Goal: Task Accomplishment & Management: Complete application form

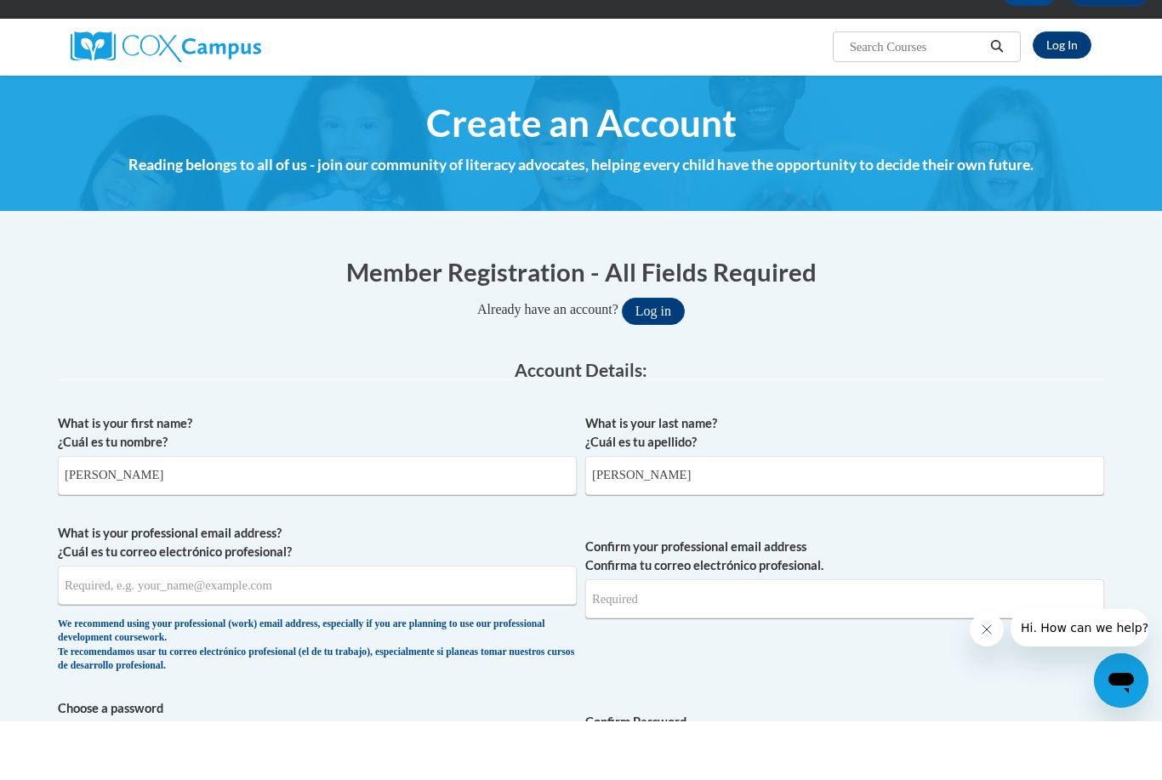
scroll to position [241, 0]
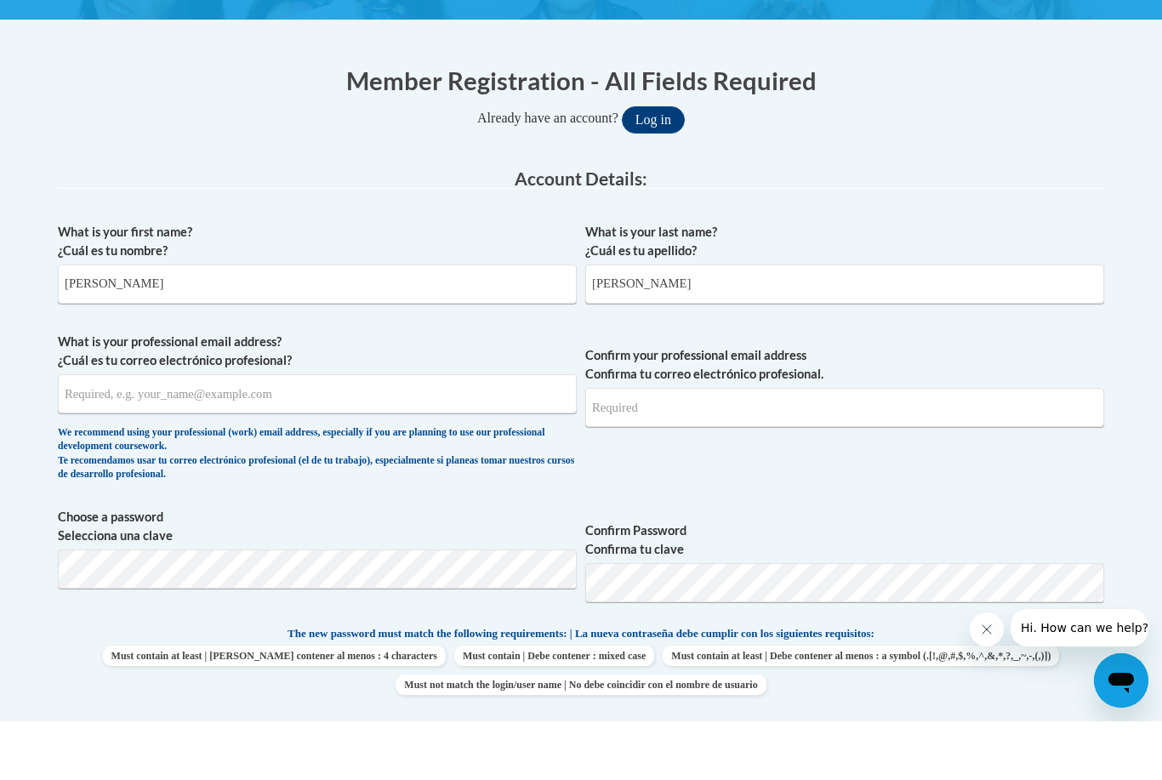
type input "Thompson"
click at [161, 433] on input "What is your professional email address? ¿Cuál es tu correo electrónico profesi…" at bounding box center [317, 452] width 519 height 39
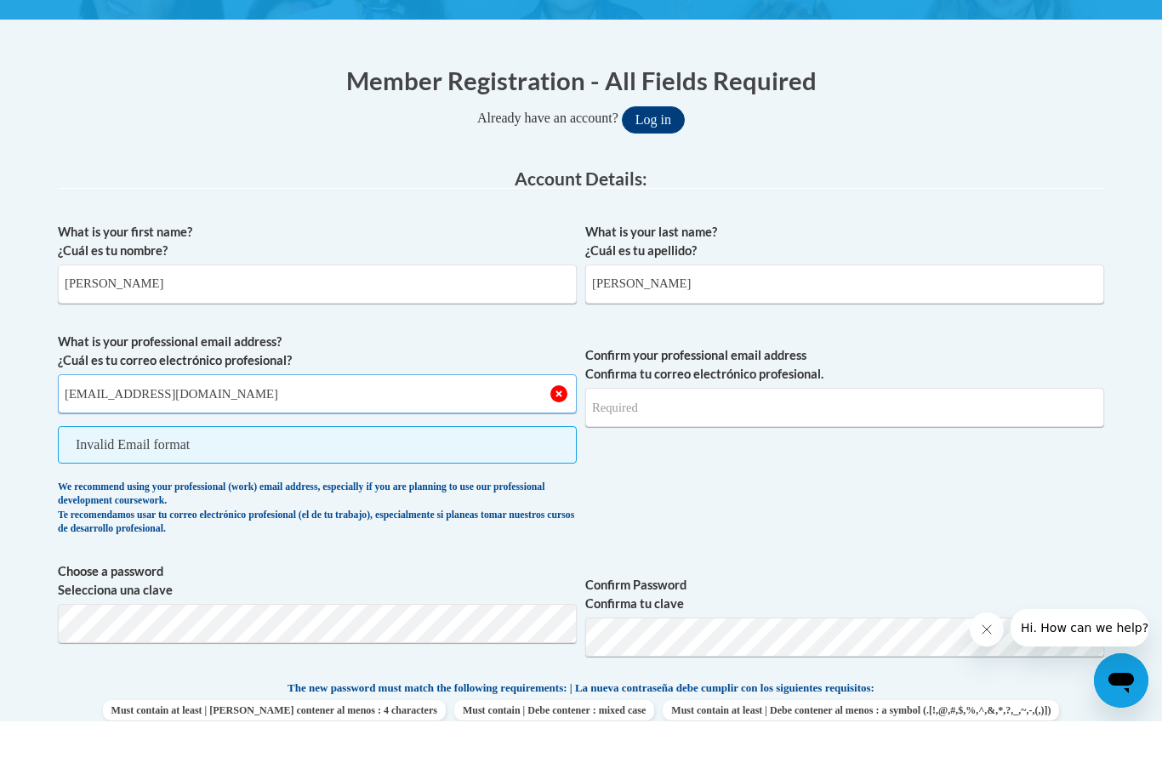
type input "sthompson14@daltonstate.edu"
click at [730, 447] on input "Confirm your professional email address Confirma tu correo electrónico profesio…" at bounding box center [844, 466] width 519 height 39
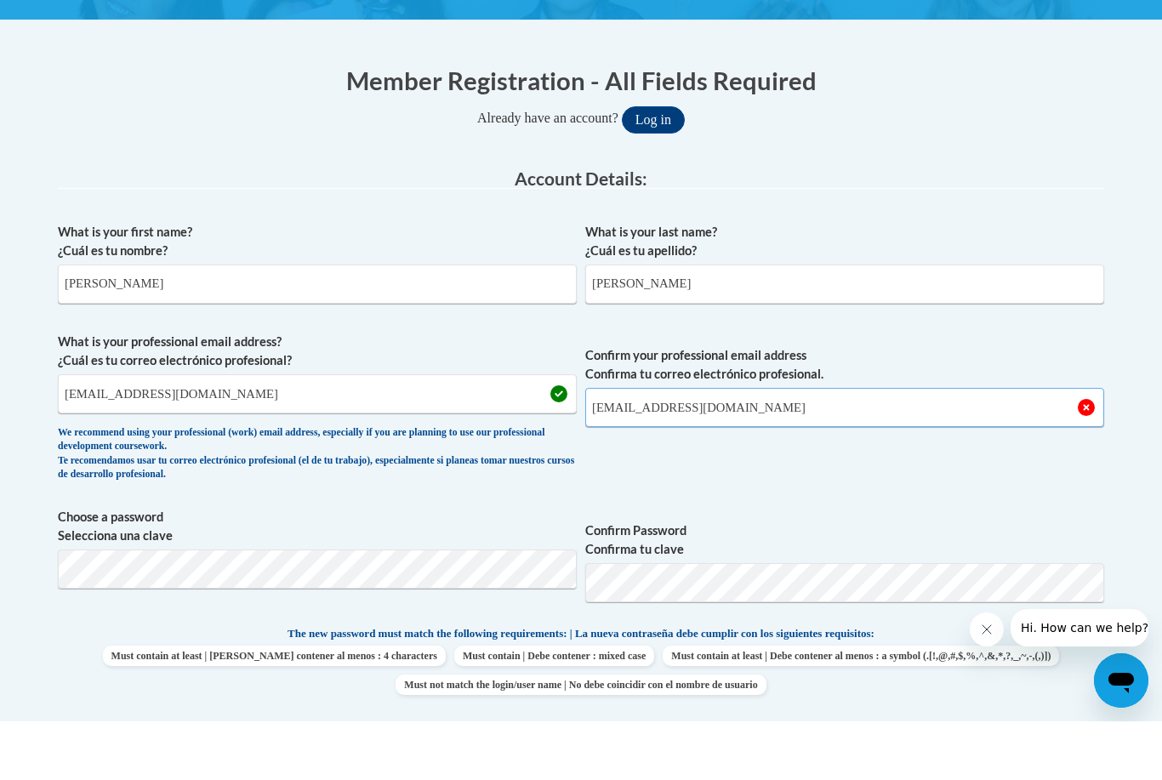
type input "sthompson14@daltonstate.edu"
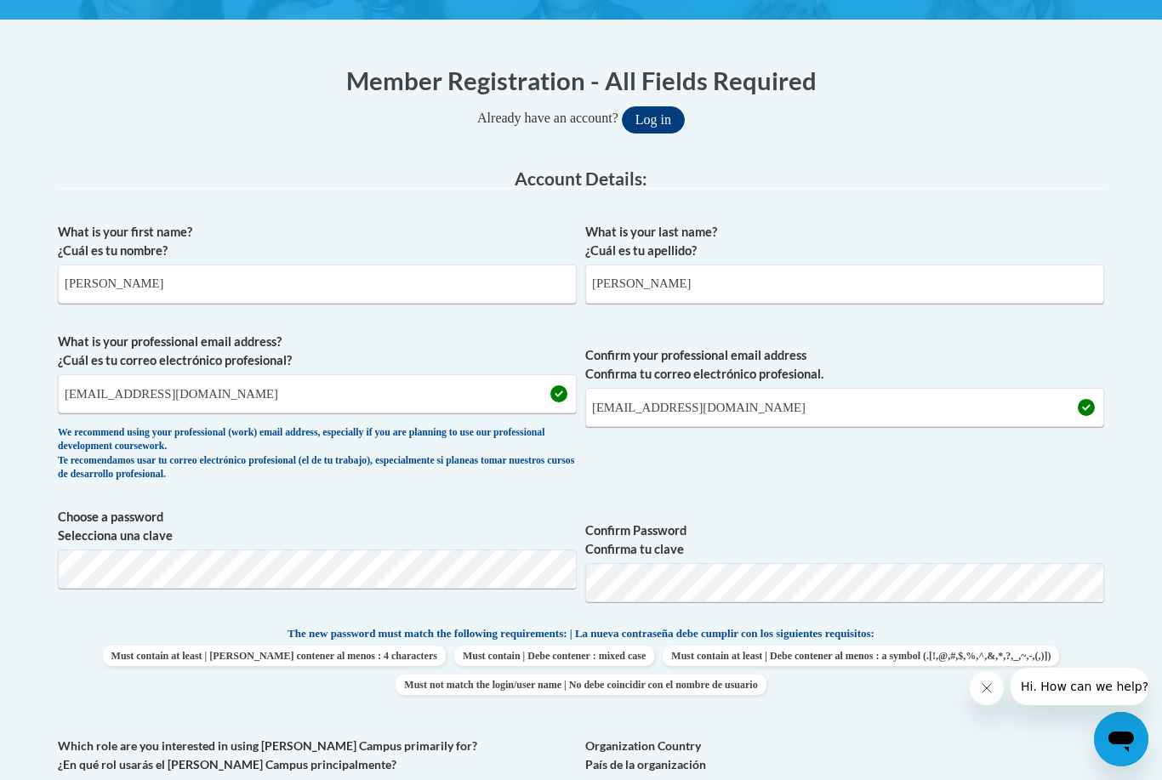
click at [784, 482] on span "Confirm your professional email address Confirma tu correo electrónico profesio…" at bounding box center [844, 411] width 519 height 157
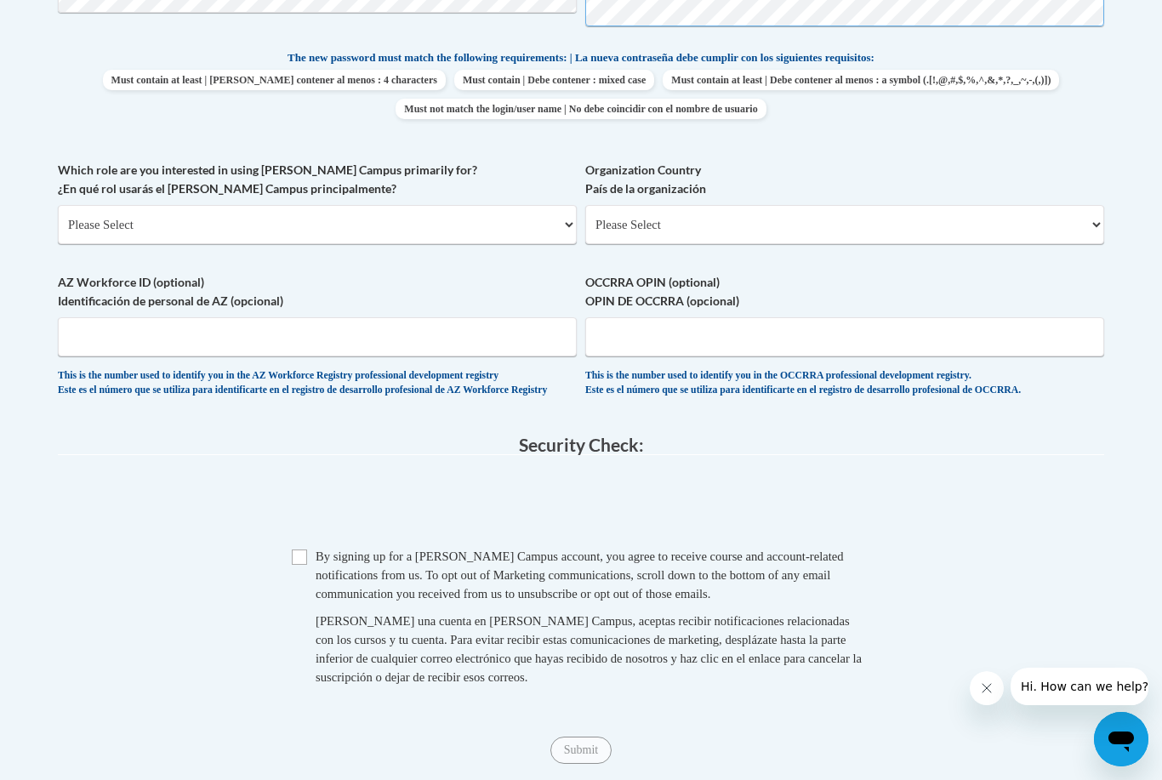
scroll to position [727, 0]
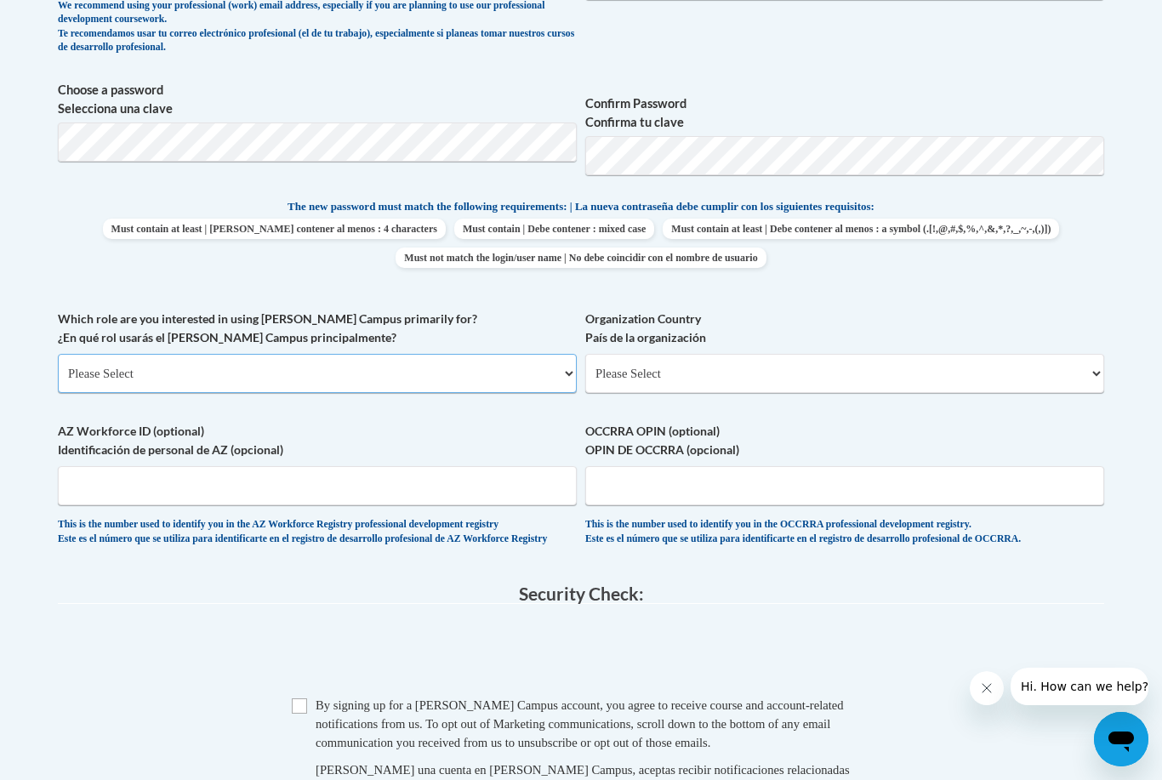
click at [339, 366] on select "Please Select College/University | Colegio/Universidad Community/Nonprofit Part…" at bounding box center [317, 373] width 519 height 39
click at [339, 358] on select "Please Select College/University | Colegio/Universidad Community/Nonprofit Part…" at bounding box center [317, 373] width 519 height 39
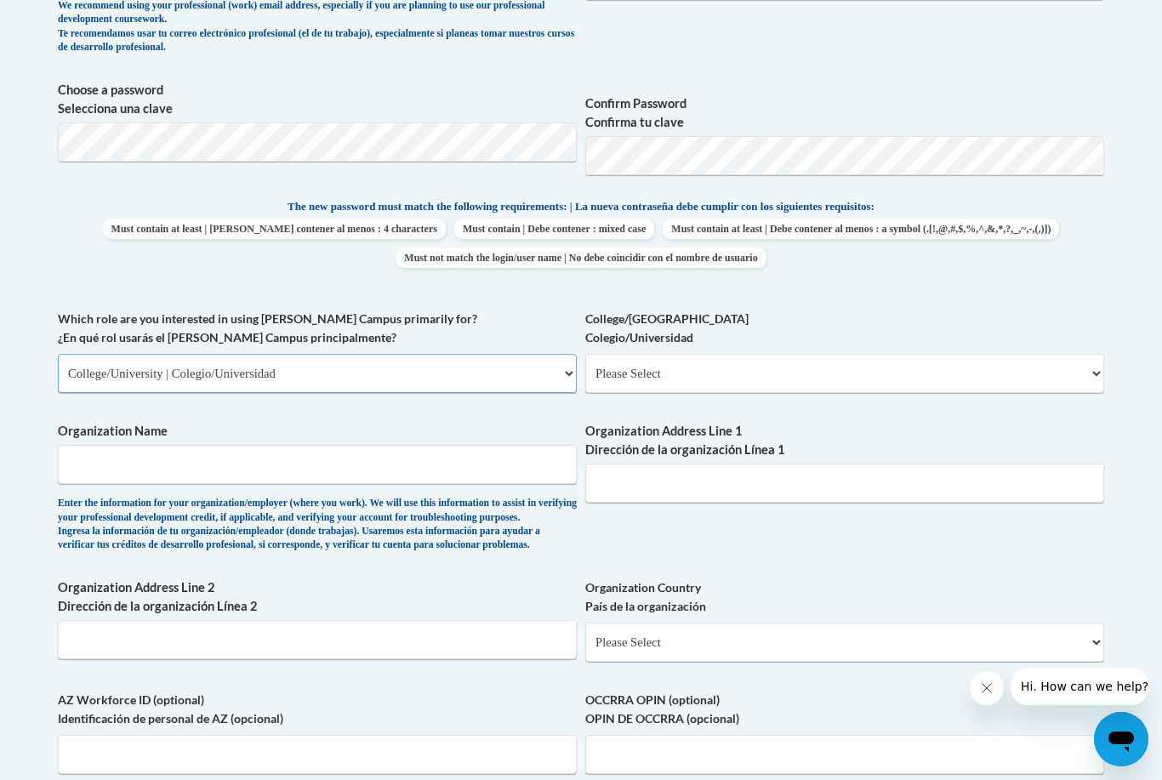
click at [306, 371] on select "Please Select College/University | Colegio/Universidad Community/Nonprofit Part…" at bounding box center [317, 373] width 519 height 39
select select "fbf2d438-af2f-41f8-98f1-81c410e29de3"
click at [628, 368] on select "Please Select Early Learning/Daycare Teacher/Family Home Care Provider | Maestr…" at bounding box center [844, 373] width 519 height 39
select select "8e40623d-54d0-45cd-9f92-5df65cd3f8cf"
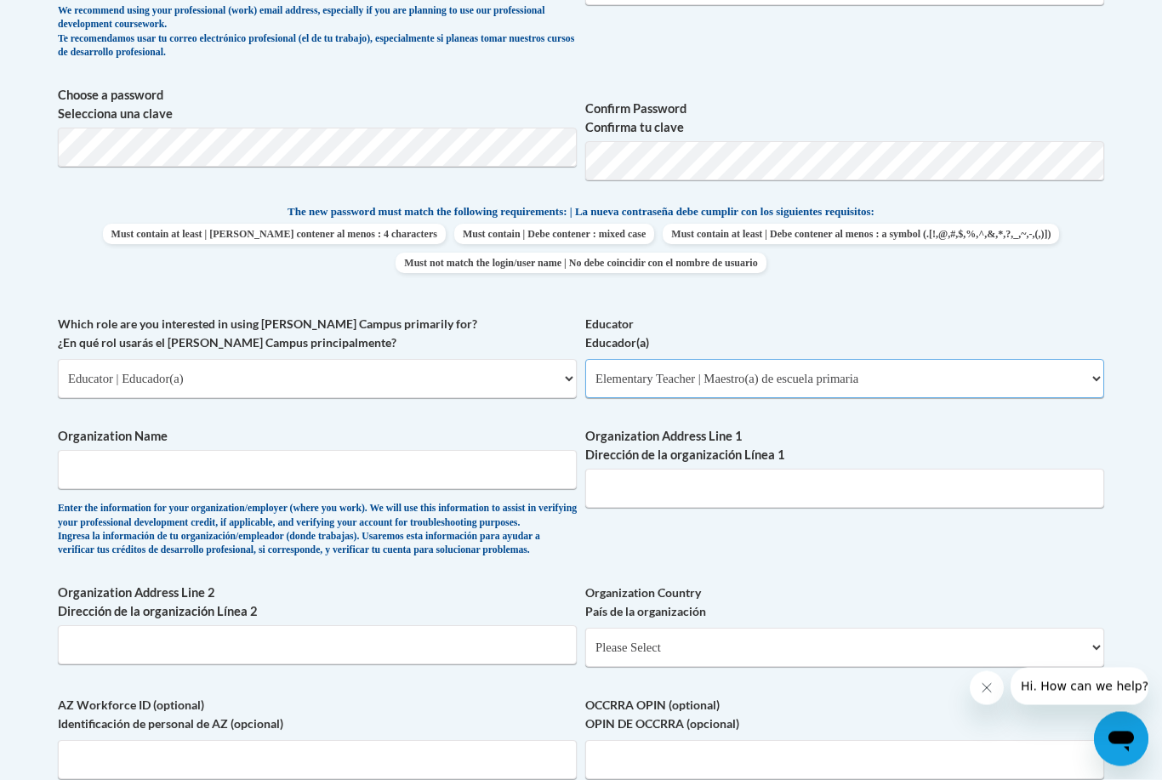
scroll to position [794, 0]
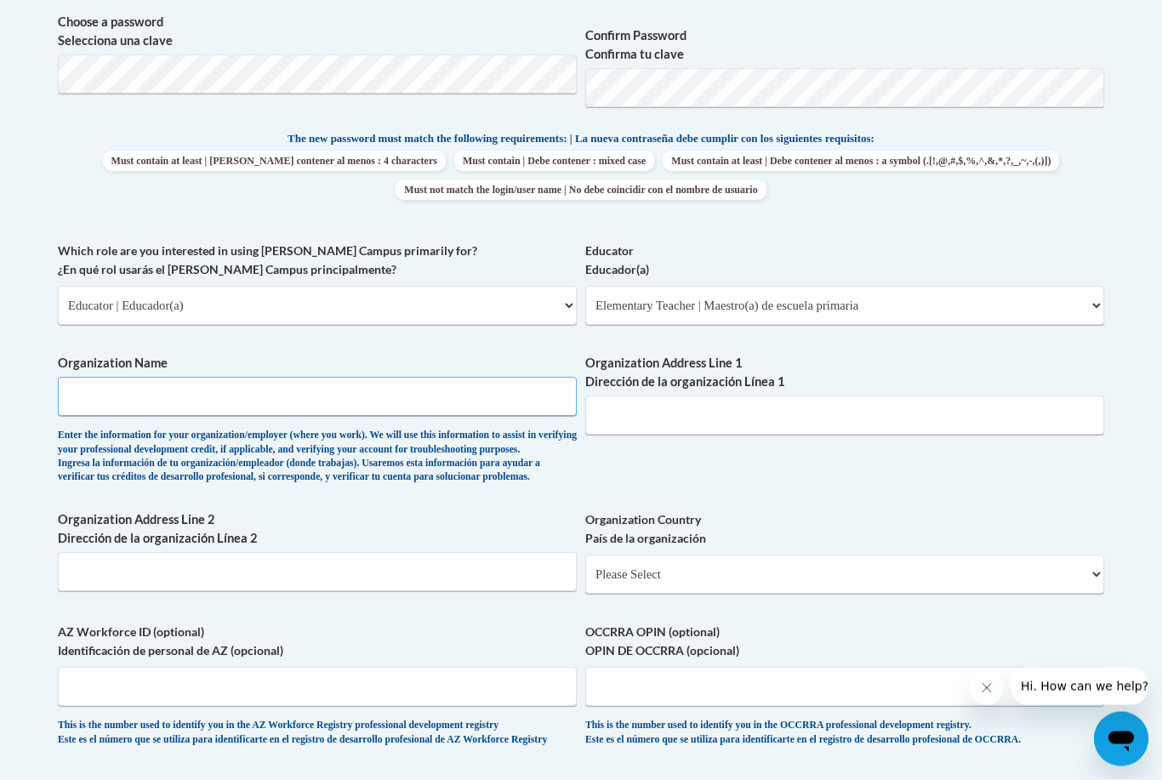
click at [412, 391] on input "Organization Name" at bounding box center [317, 397] width 519 height 39
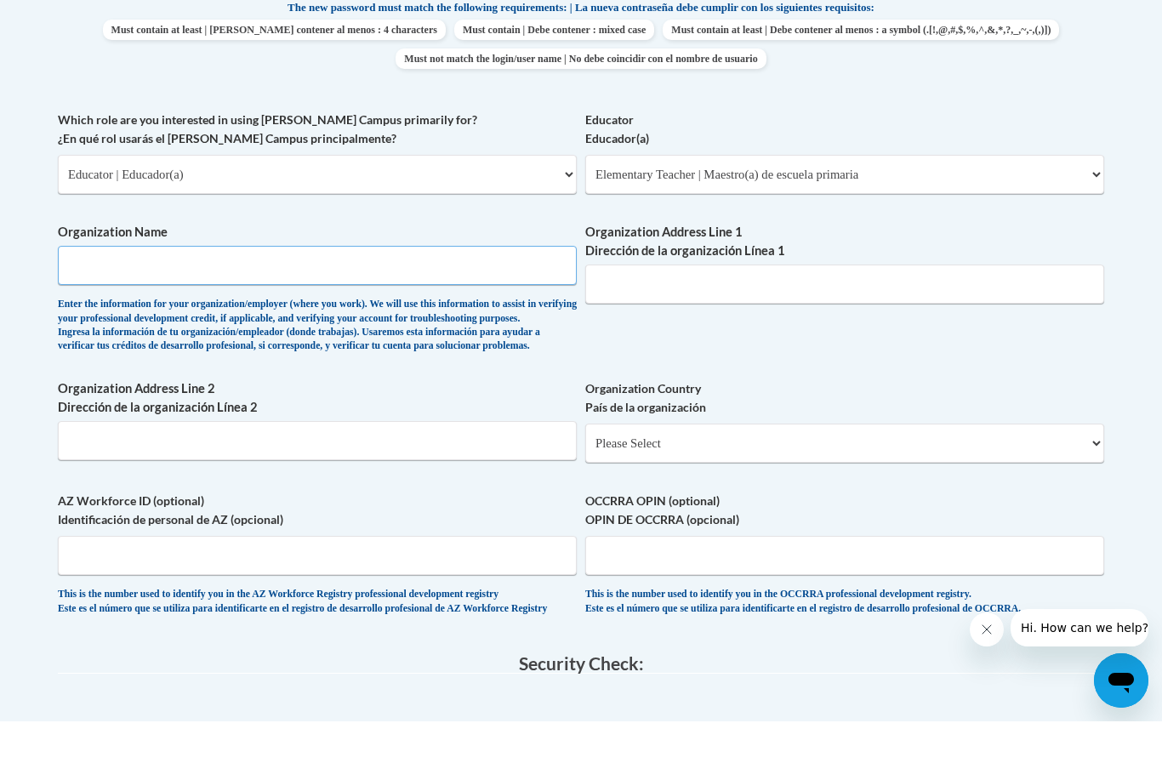
scroll to position [875, 0]
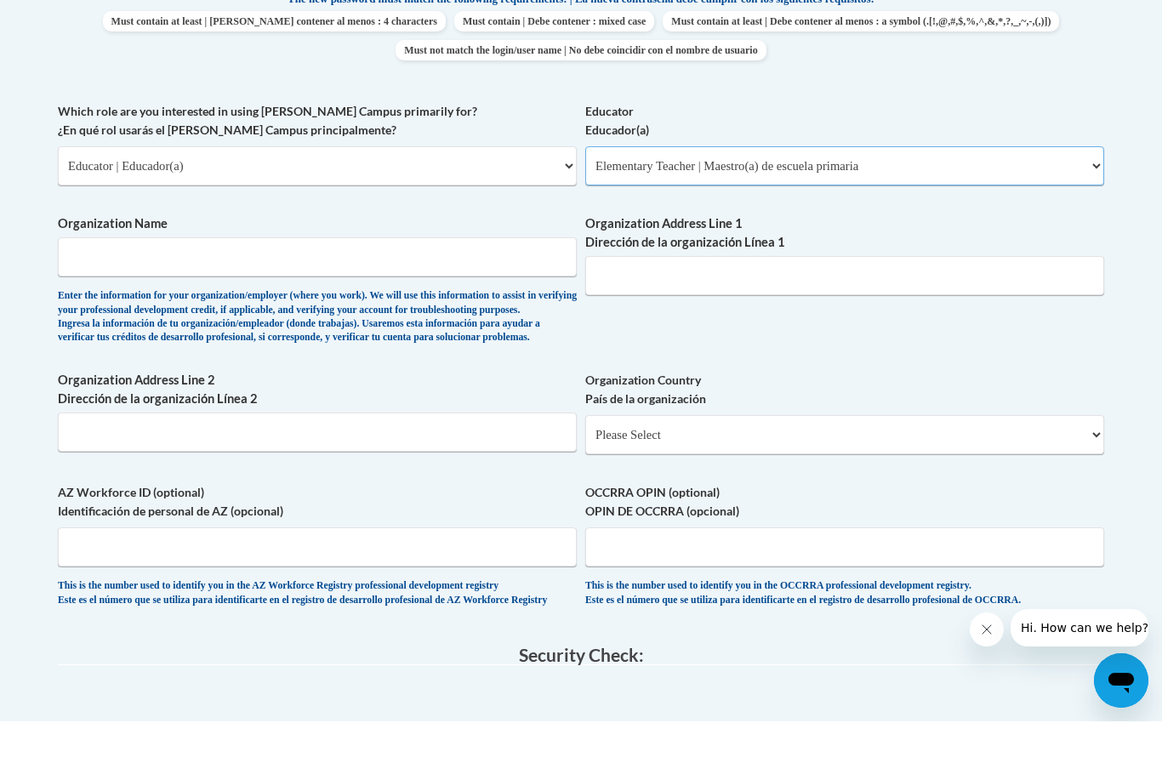
click at [781, 205] on select "Please Select Early Learning/Daycare Teacher/Family Home Care Provider | Maestr…" at bounding box center [844, 224] width 519 height 39
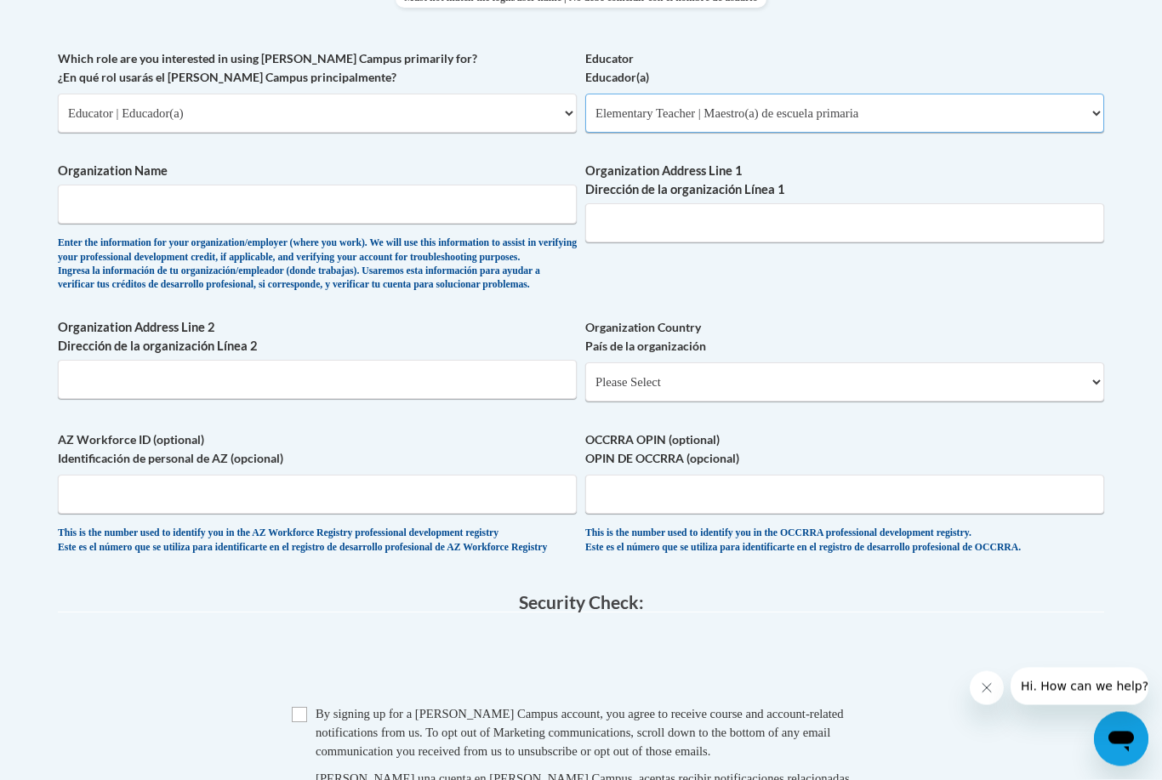
scroll to position [1025, 0]
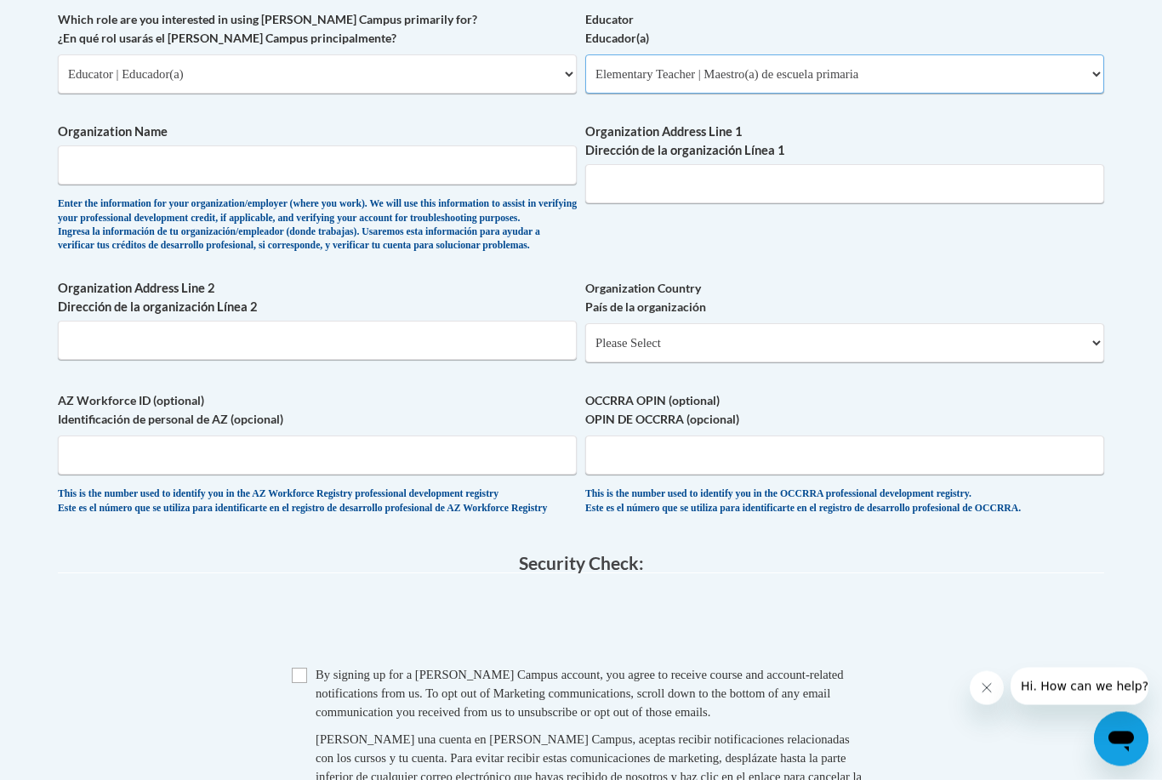
click at [746, 71] on select "Please Select Early Learning/Daycare Teacher/Family Home Care Provider | Maestr…" at bounding box center [844, 74] width 519 height 39
click at [276, 59] on select "Please Select College/University | Colegio/Universidad Community/Nonprofit Part…" at bounding box center [317, 74] width 519 height 39
click at [276, 59] on select "Please Select College/University | Colegio/Universidad Community/Nonprofit Part…" at bounding box center [317, 73] width 519 height 39
select select "5a18ea06-2b54-4451-96f2-d152daf9eac5"
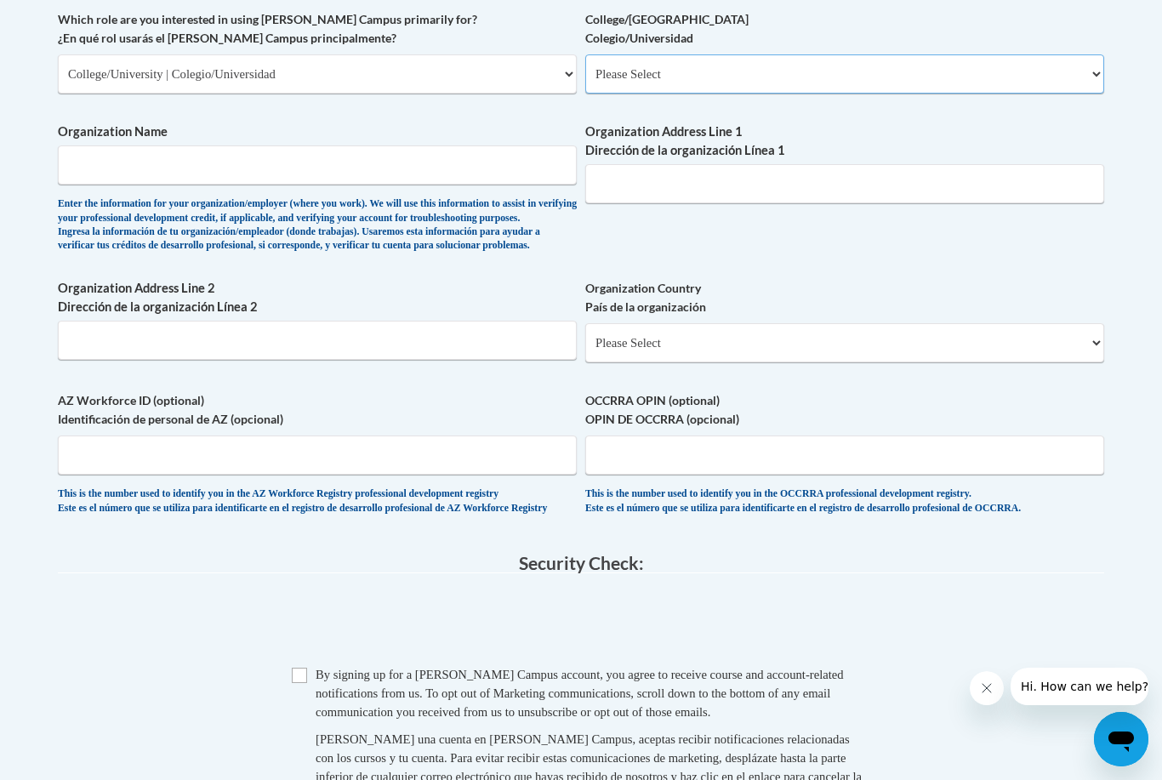
click at [713, 62] on select "Please Select College/University Staff | Empleado universitario College/Univers…" at bounding box center [844, 73] width 519 height 39
select select "99b32b07-cffc-426c-8bf6-0cd77760d84b"
click at [337, 166] on input "Organization Name" at bounding box center [317, 164] width 519 height 39
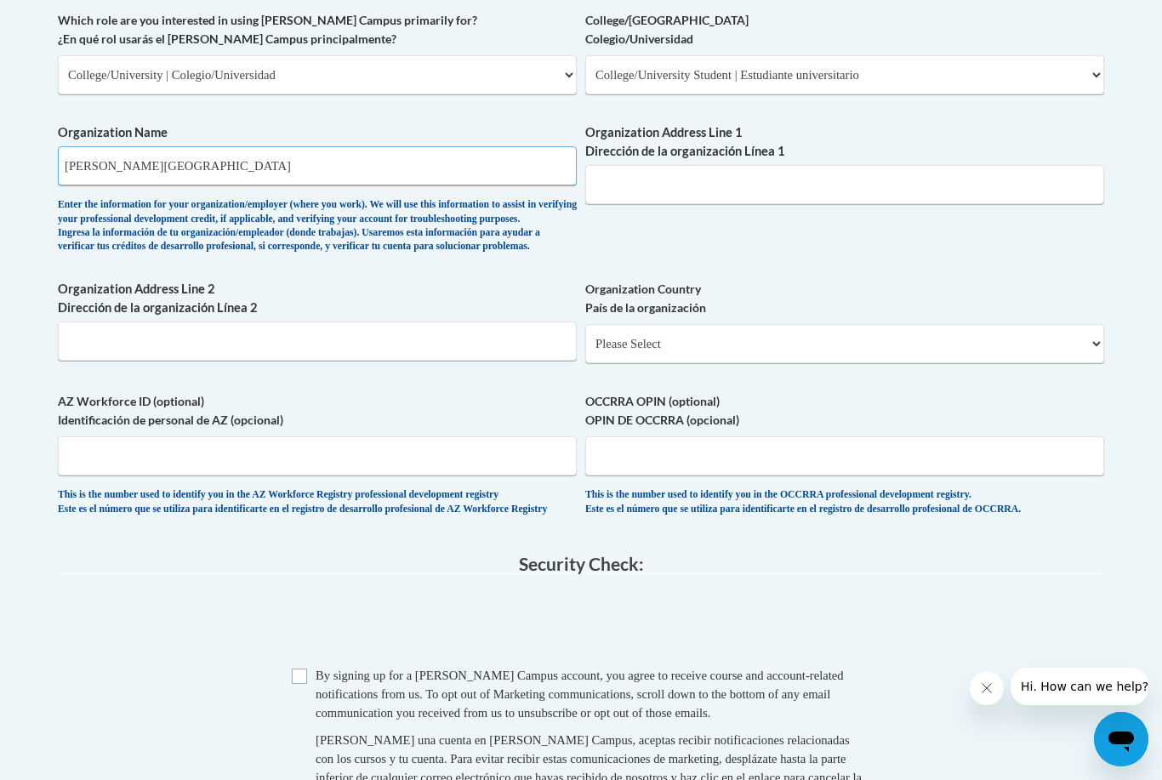
type input "Dalton State College"
click at [681, 175] on input "Organization Address Line 1 Dirección de la organización Línea 1" at bounding box center [844, 184] width 519 height 39
type input "650 College Drive"
click at [422, 331] on input "Organization Address Line 2 Dirección de la organización Línea 2" at bounding box center [317, 341] width 519 height 39
type input "650 College Drive"
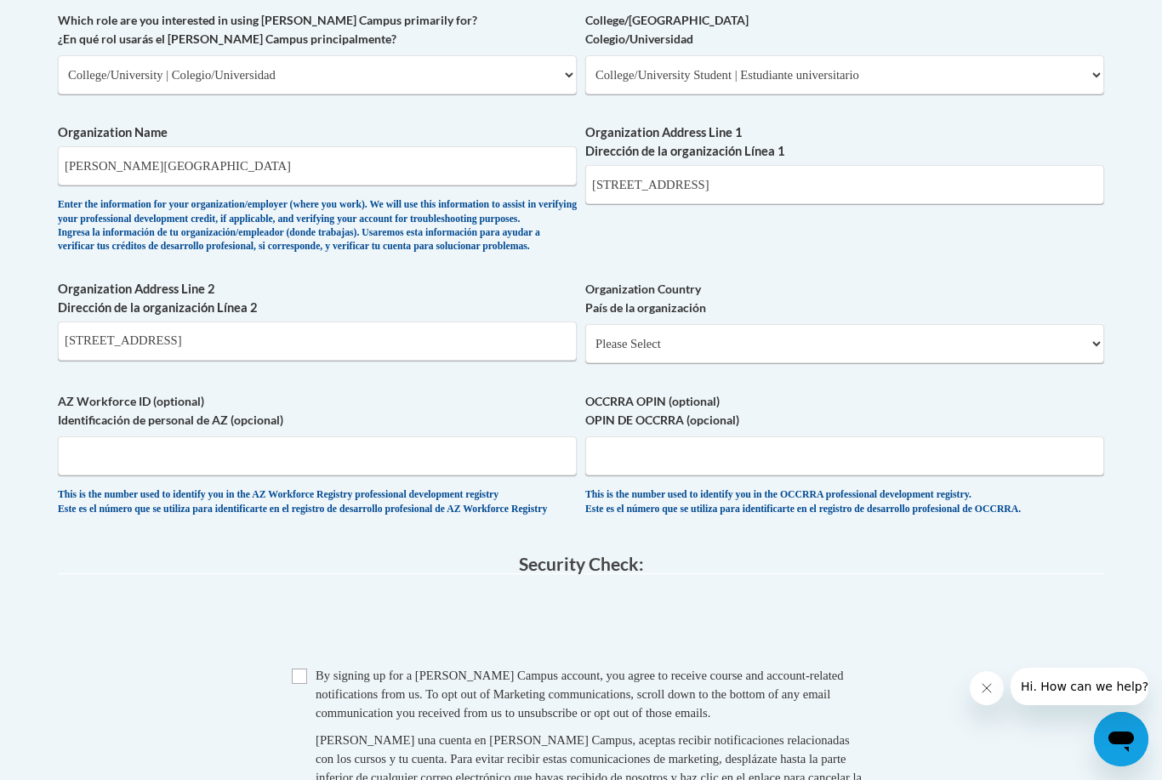
click at [727, 300] on label "Organization Country País de la organización" at bounding box center [844, 298] width 519 height 37
click at [727, 324] on select "Please Select United States | Estados Unidos Outside of the United States | Fue…" at bounding box center [844, 343] width 519 height 39
select select "ad49bcad-a171-4b2e-b99c-48b446064914"
select select
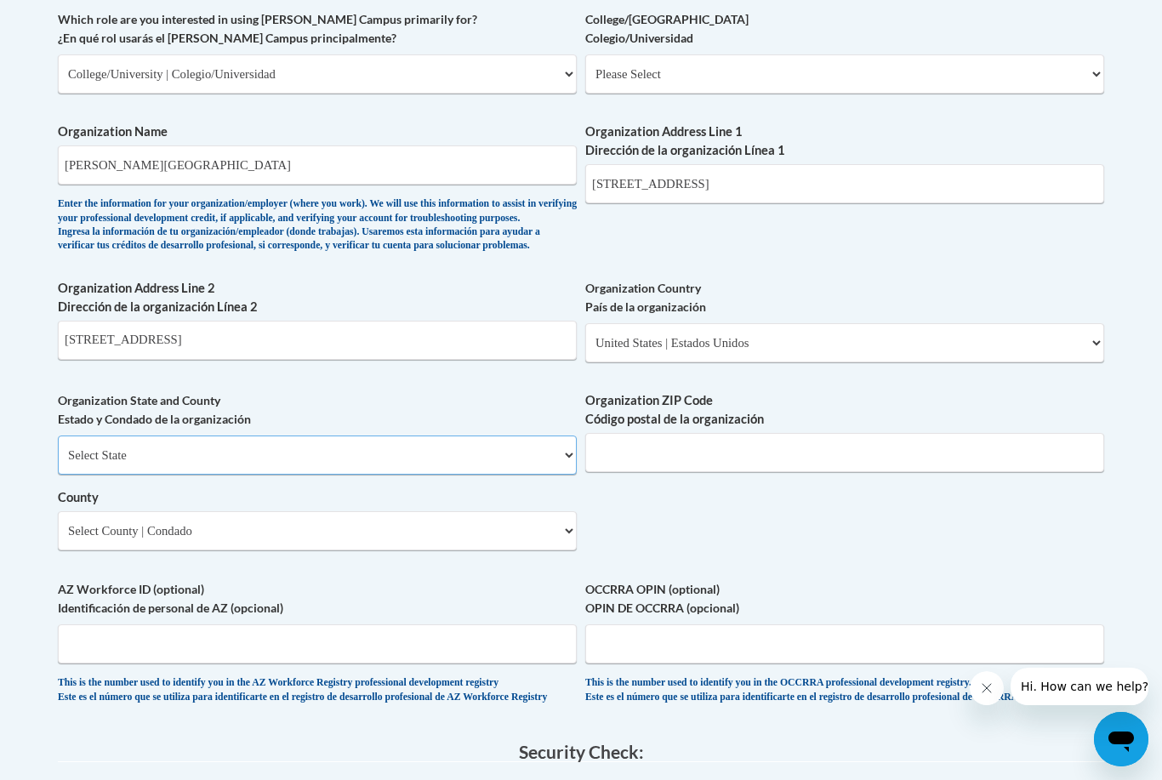
click at [331, 436] on select "Select State Alabama Alaska Arizona Arkansas California Colorado Connecticut De…" at bounding box center [317, 455] width 519 height 39
select select "Georgia"
click at [714, 453] on input "Organization ZIP Code Código postal de la organización" at bounding box center [844, 452] width 519 height 39
type input "30720"
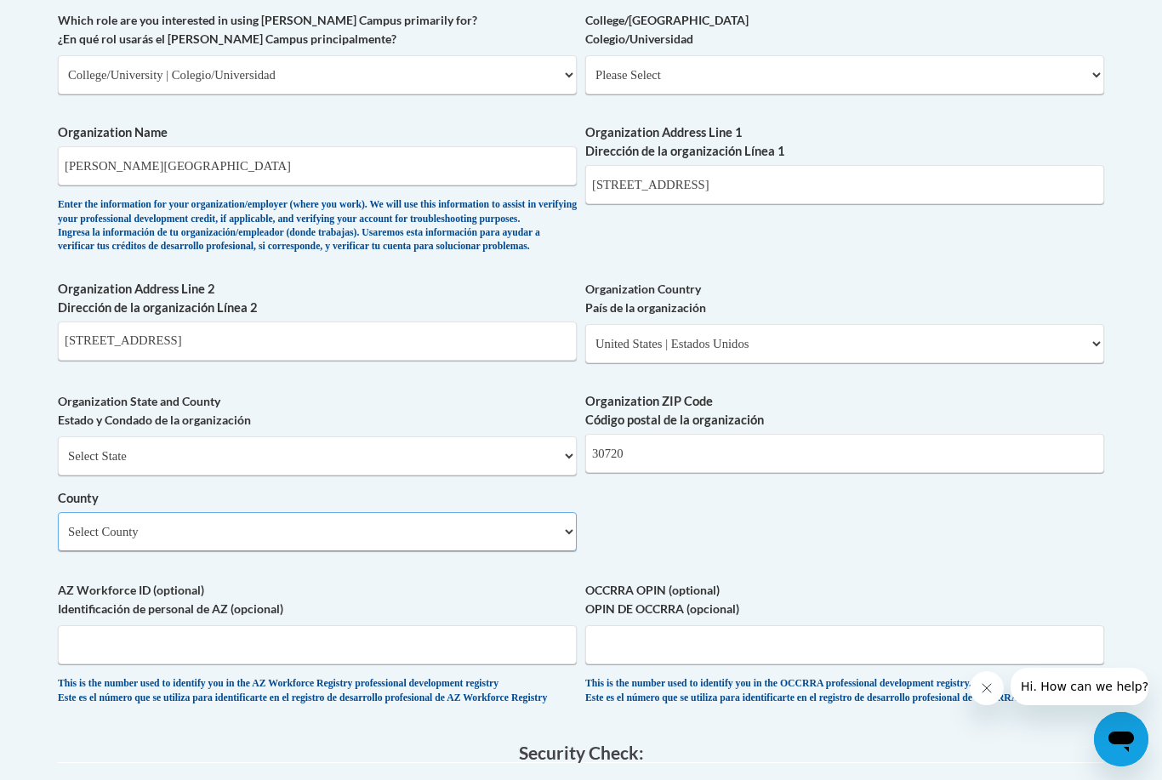
click at [234, 512] on select "Select County Appling Atkinson Bacon Baker Baldwin Banks Barrow Bartow Ben Hill…" at bounding box center [317, 531] width 519 height 39
select select "Whitfield"
click at [385, 624] on input "AZ Workforce ID (optional) Identificación de personal de AZ (opcional)" at bounding box center [317, 643] width 519 height 39
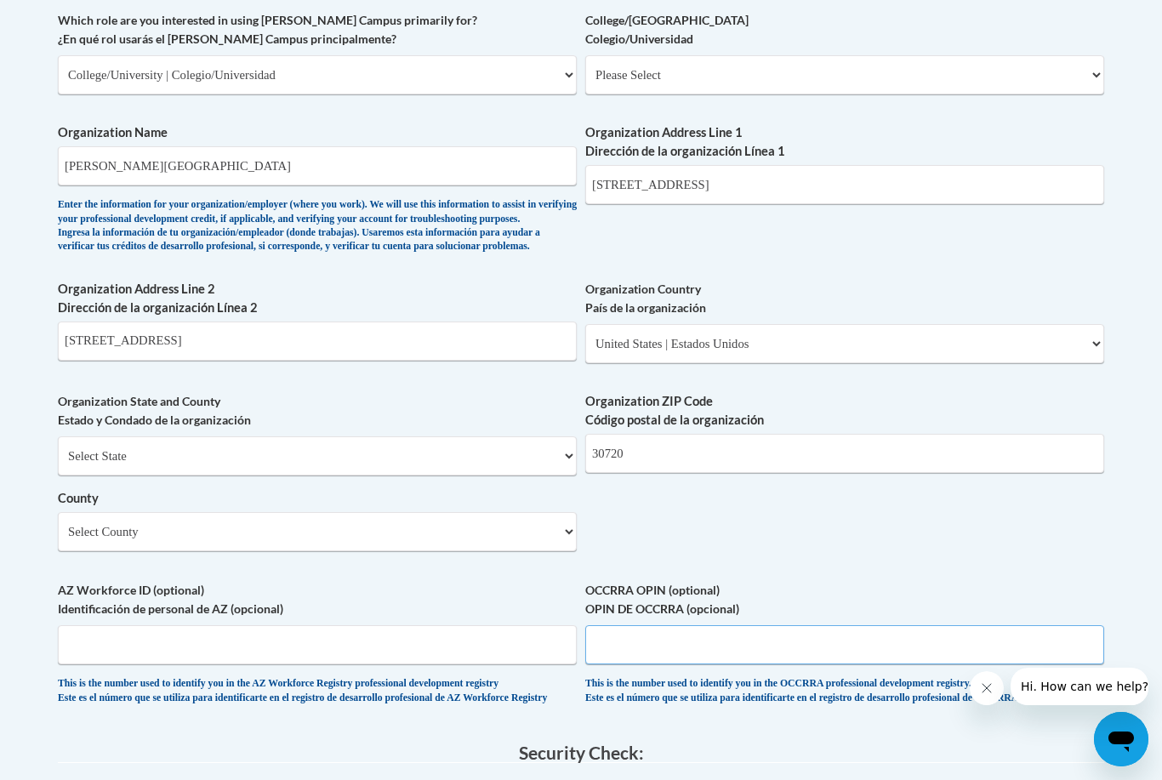
click at [676, 625] on input "OCCRRA OPIN (optional) OPIN DE OCCRRA (opcional)" at bounding box center [844, 644] width 519 height 39
click at [401, 625] on input "AZ Workforce ID (optional) Identificación de personal de AZ (opcional)" at bounding box center [317, 644] width 519 height 39
click at [959, 518] on div "What is your first name? ¿Cuál es tu nombre? Sarah What is your last name? ¿Cuá…" at bounding box center [581, 106] width 1046 height 1234
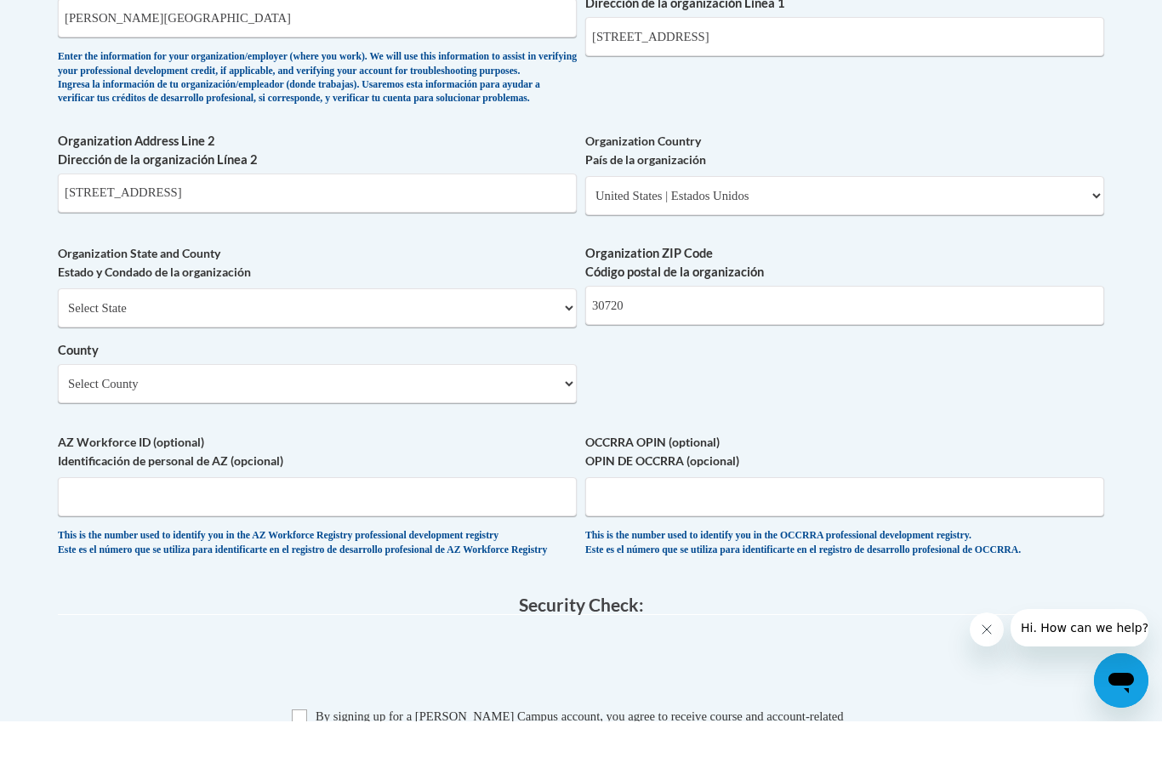
scroll to position [1244, 0]
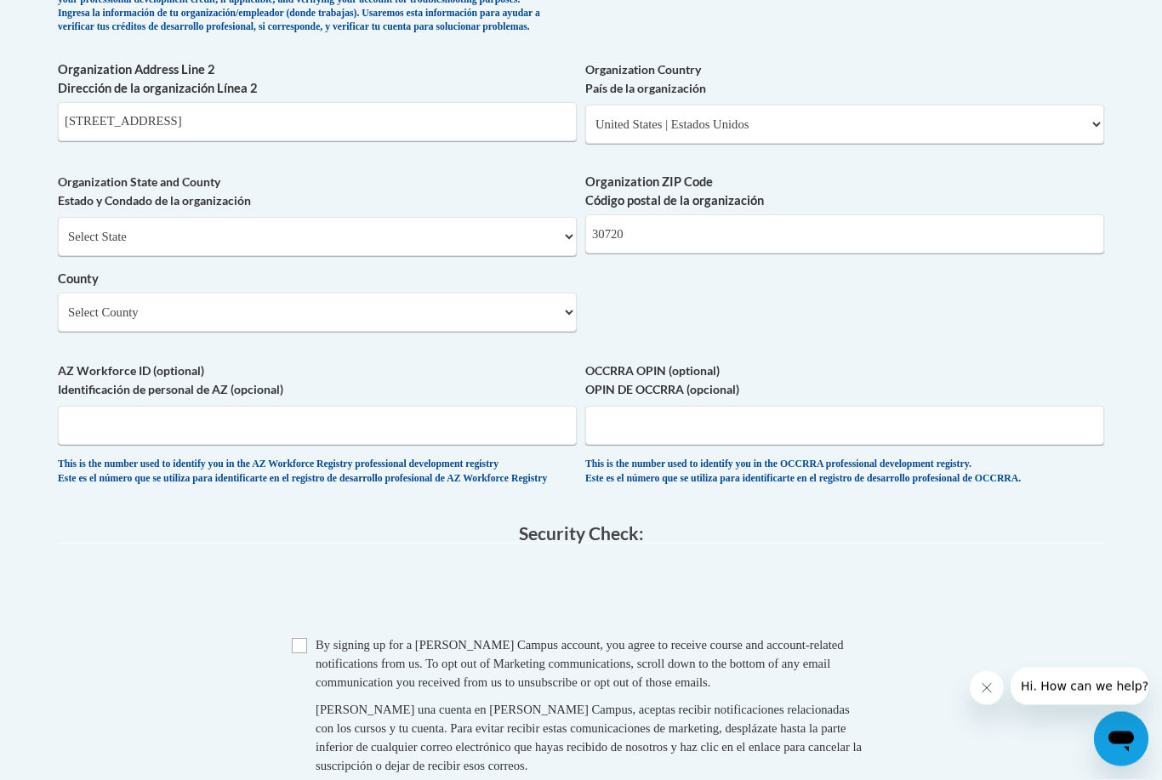
click at [303, 639] on input "Checkbox" at bounding box center [299, 646] width 15 height 15
checkbox input "true"
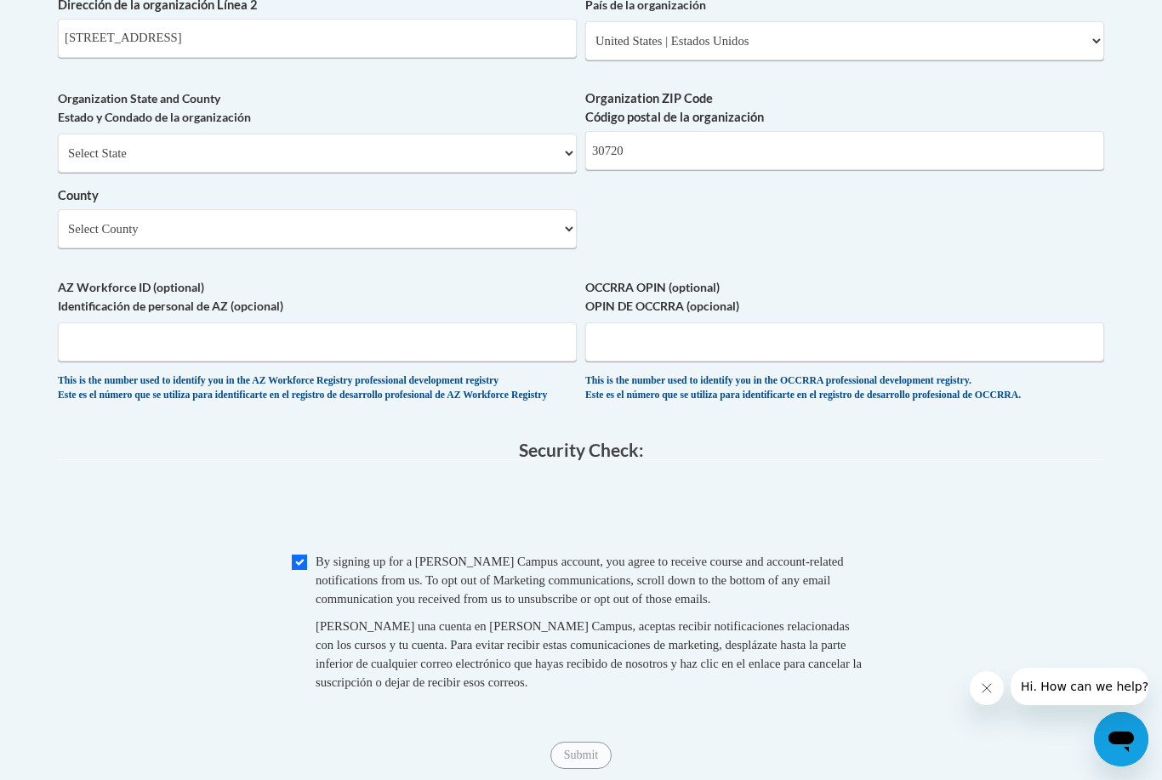
scroll to position [1348, 0]
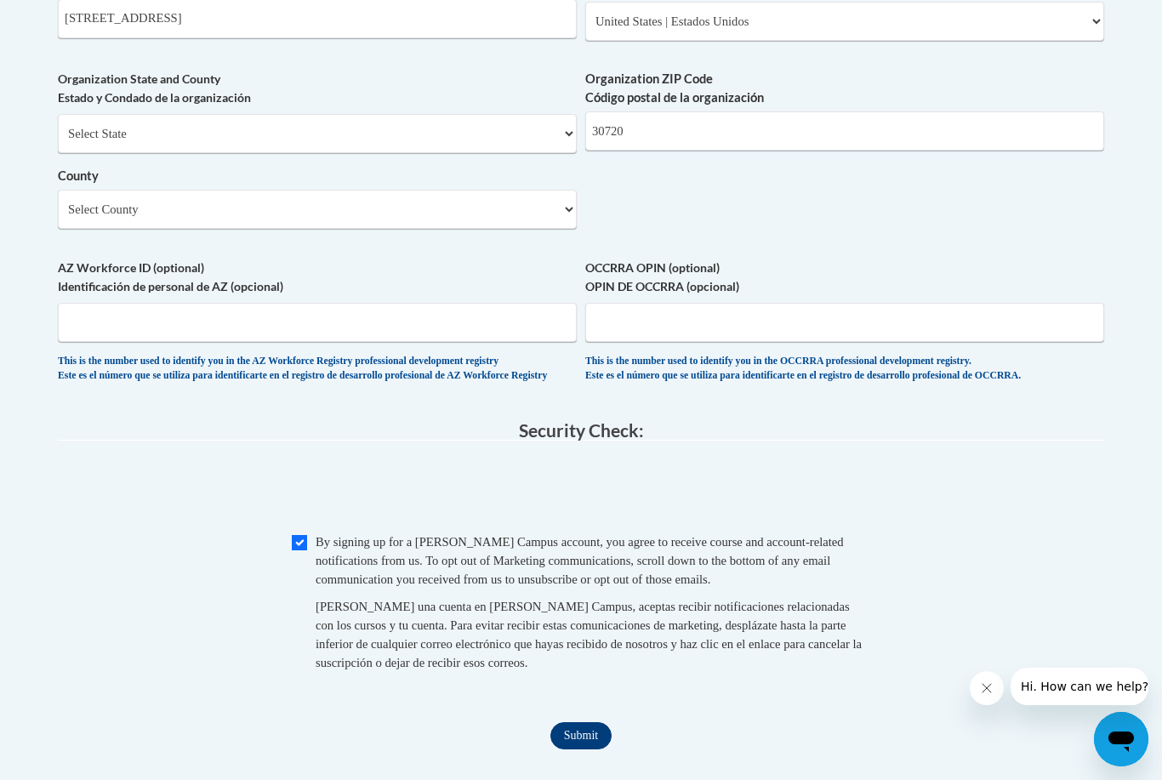
click at [573, 722] on input "Submit" at bounding box center [580, 735] width 61 height 27
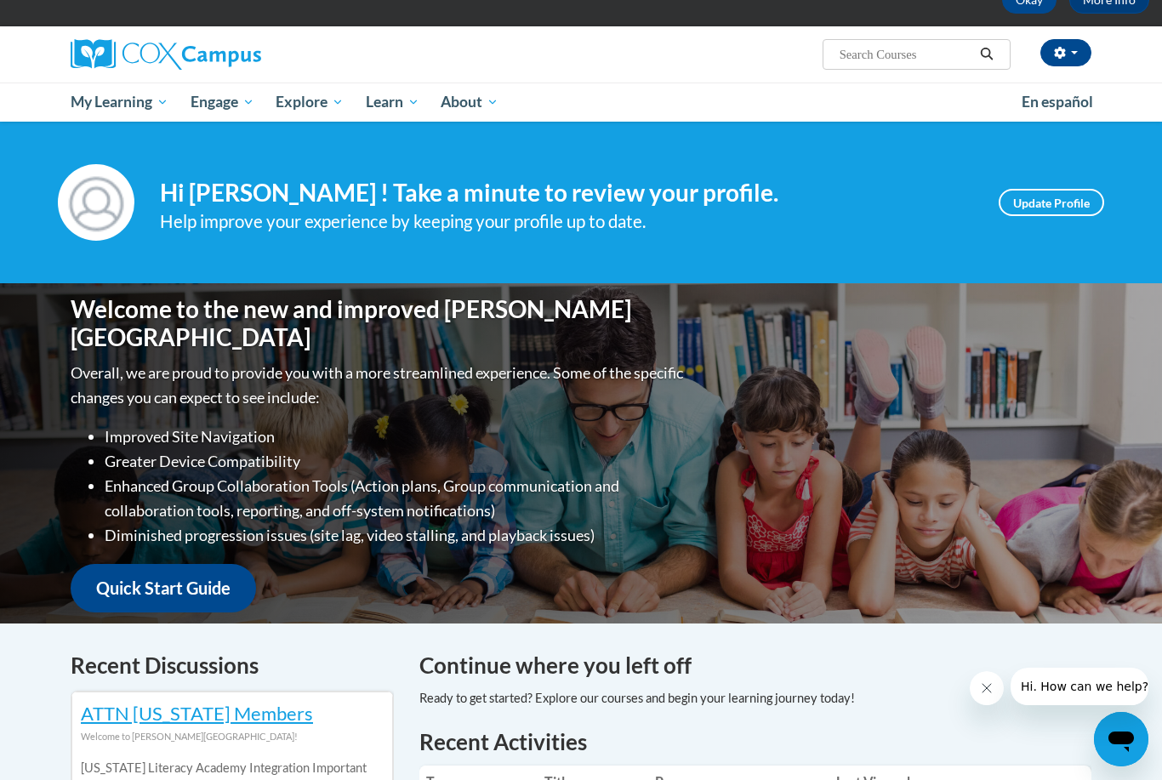
scroll to position [84, 0]
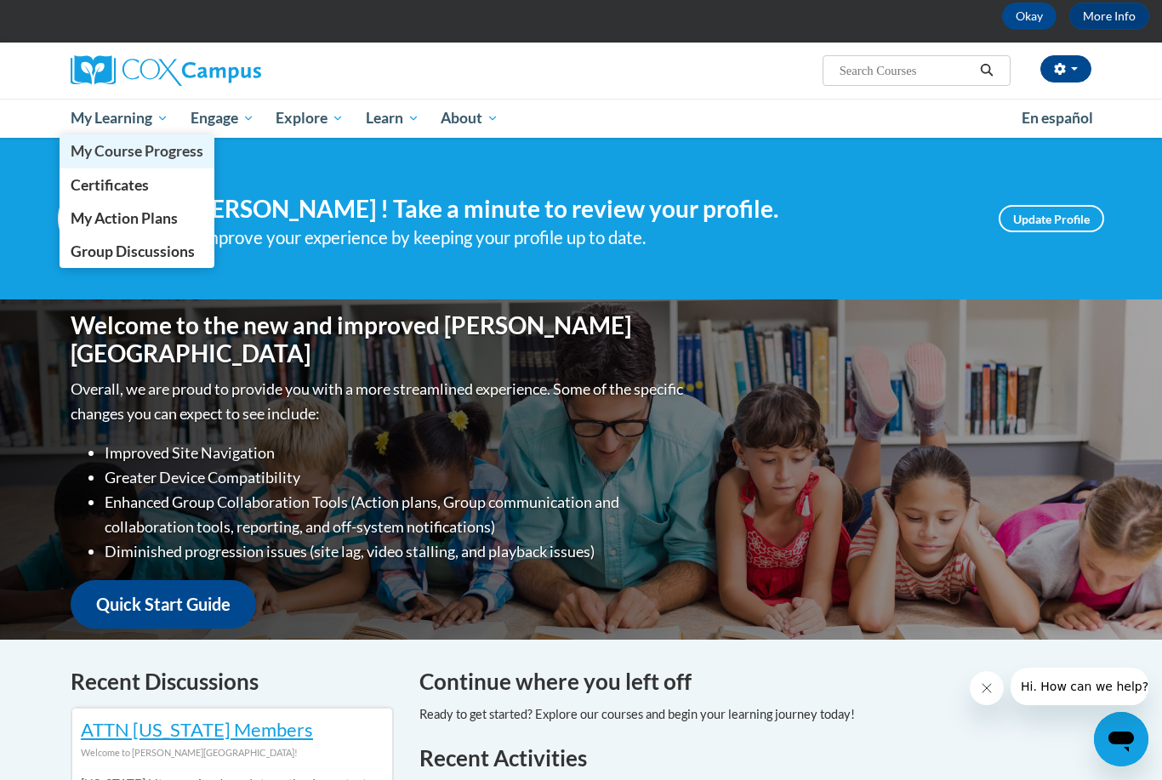
click at [155, 150] on span "My Course Progress" at bounding box center [137, 151] width 133 height 18
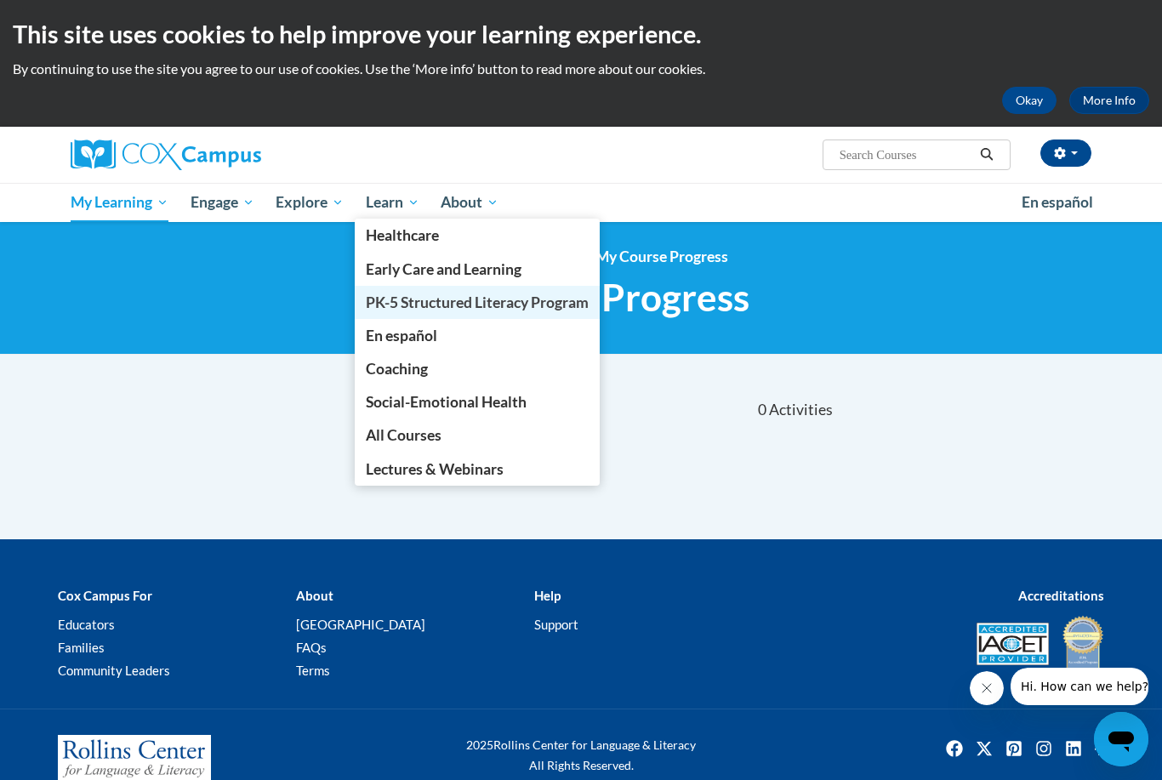
click at [390, 304] on span "PK-5 Structured Literacy Program" at bounding box center [477, 302] width 223 height 18
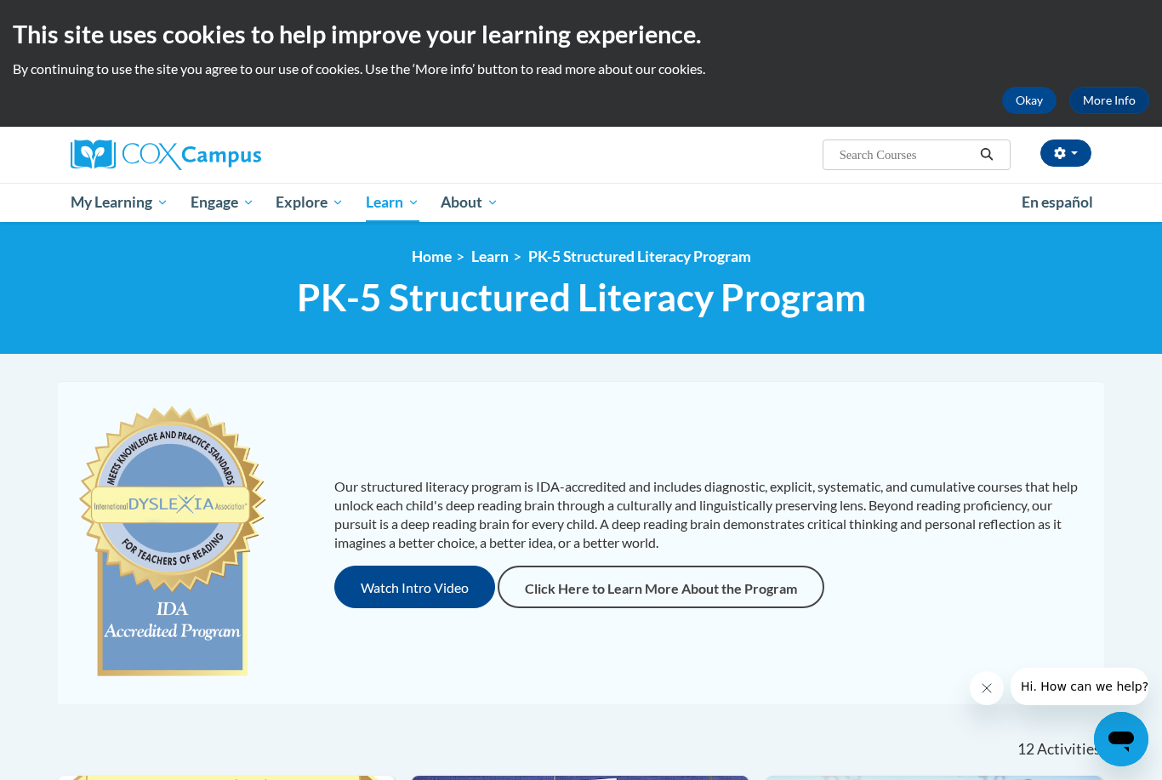
click at [941, 159] on input "Search..." at bounding box center [906, 155] width 136 height 20
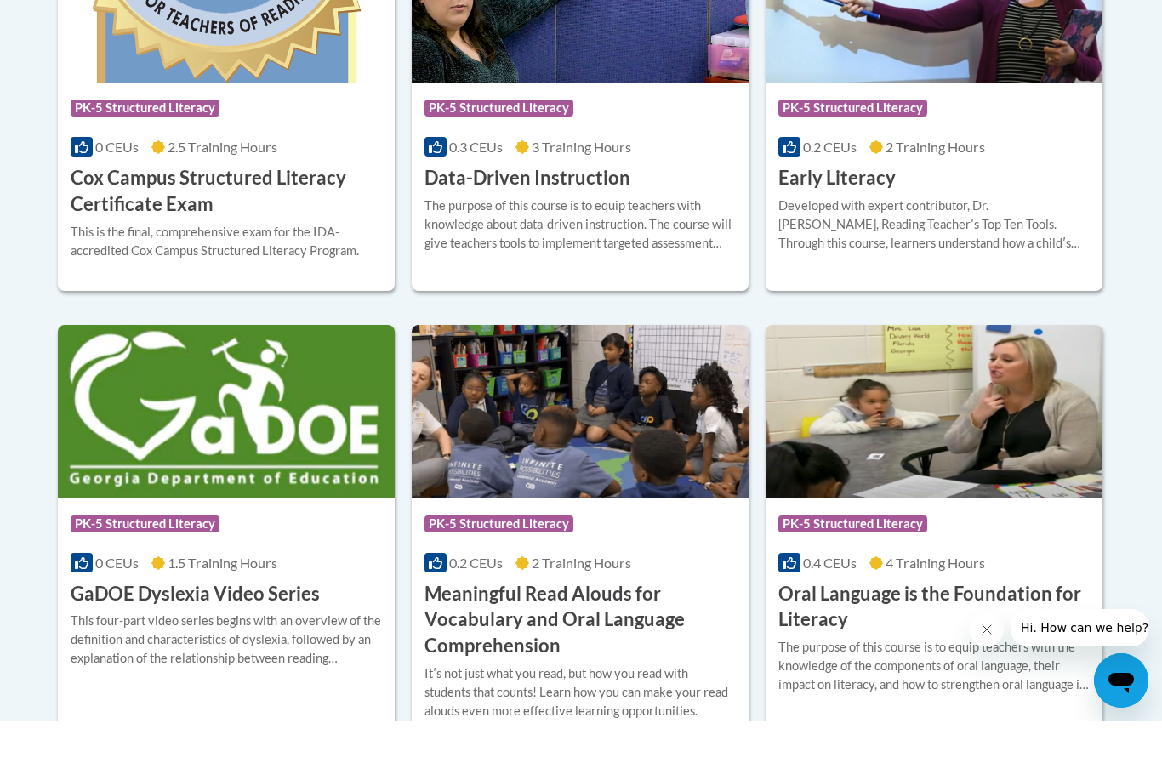
scroll to position [866, 0]
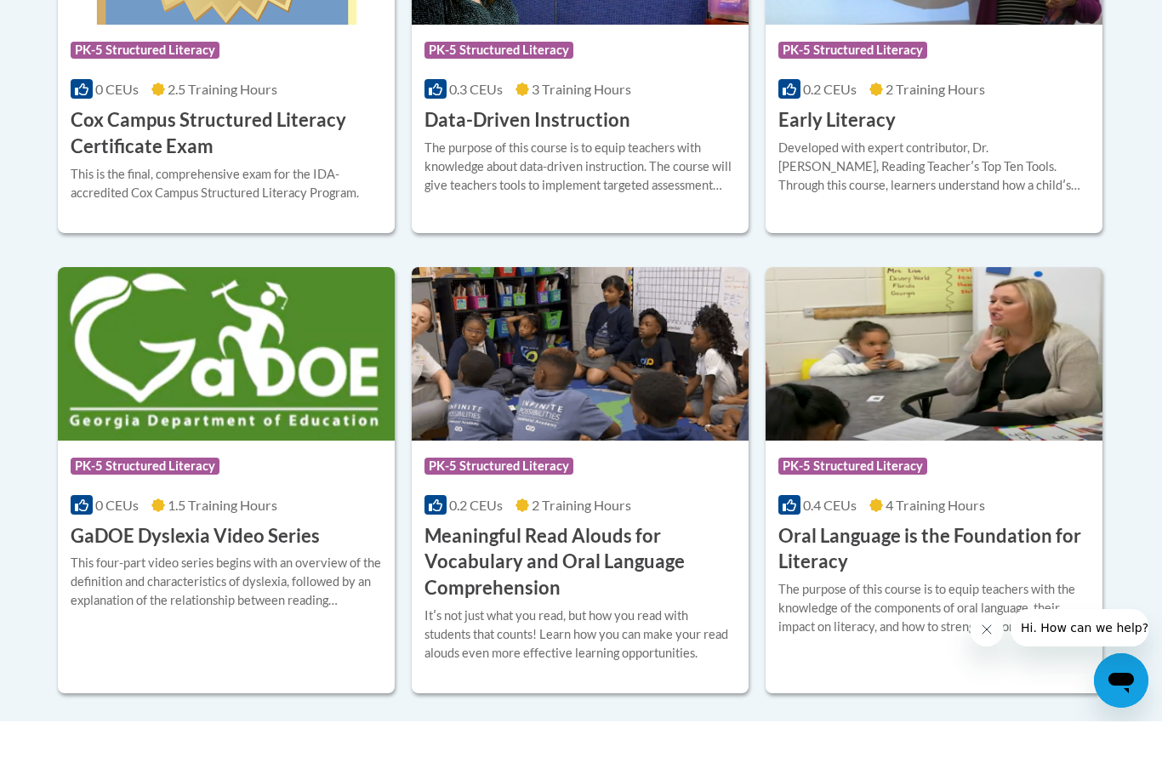
click at [611, 582] on h3 "Meaningful Read Alouds for Vocabulary and Oral Language Comprehension" at bounding box center [580, 621] width 311 height 78
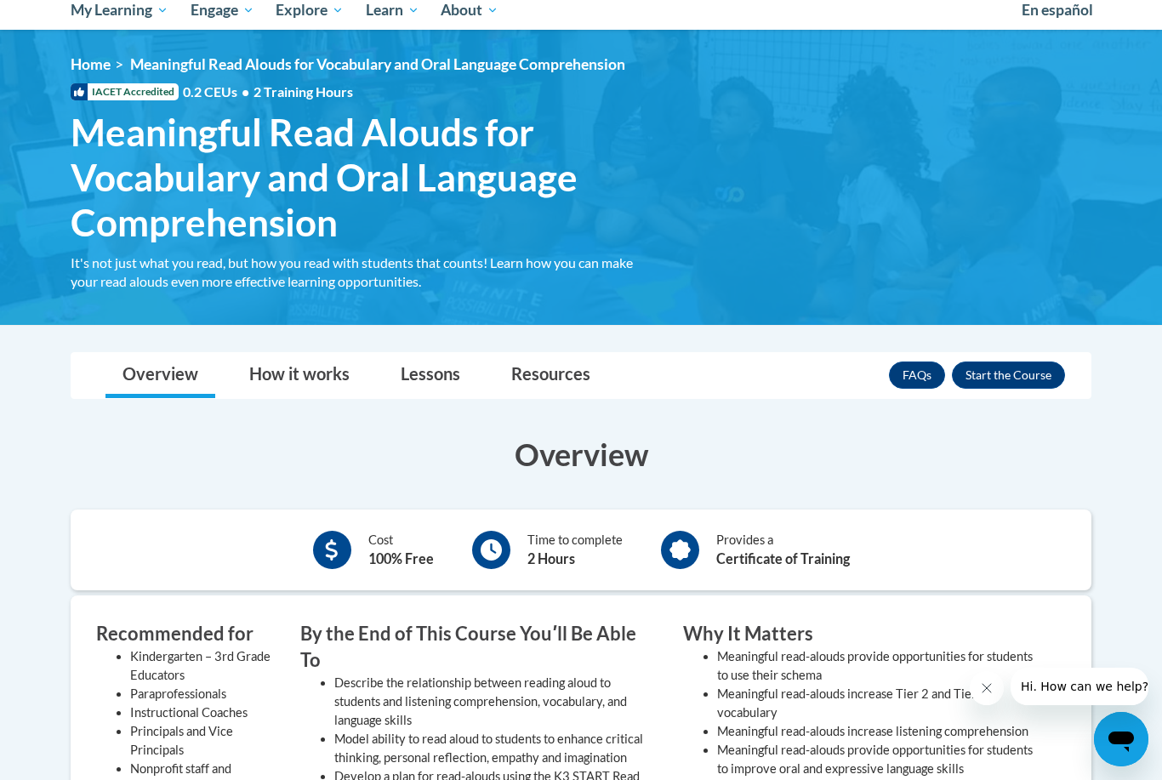
scroll to position [141, 0]
